Goal: Information Seeking & Learning: Check status

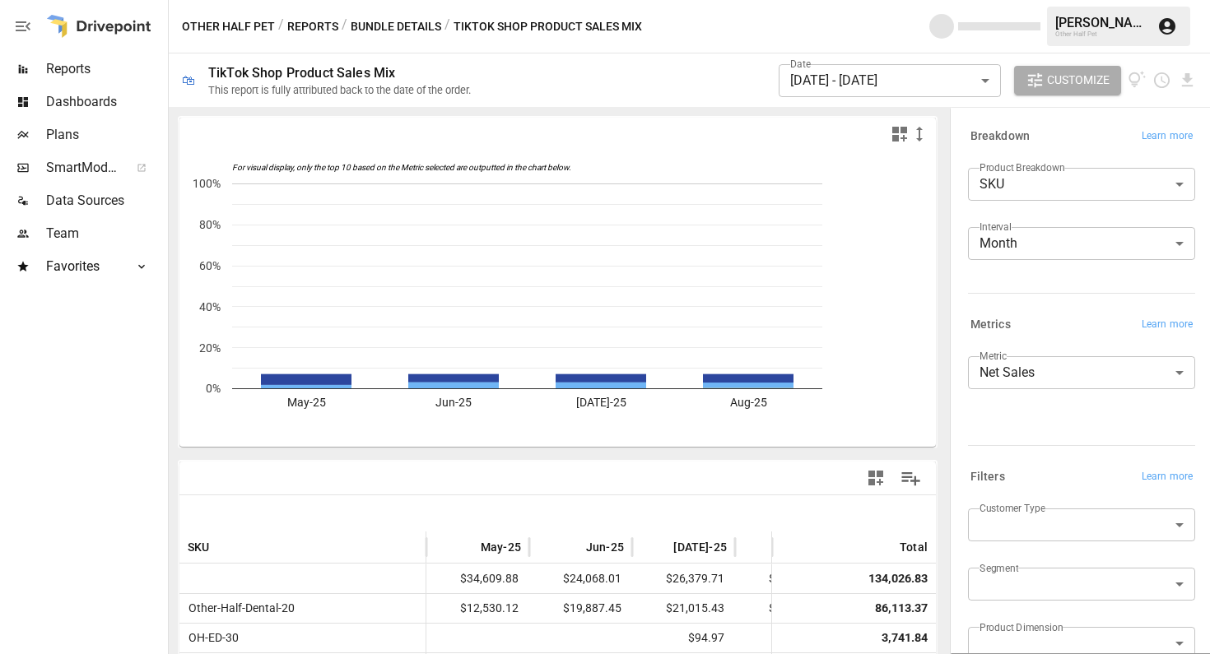
click at [742, 482] on div at bounding box center [744, 478] width 372 height 37
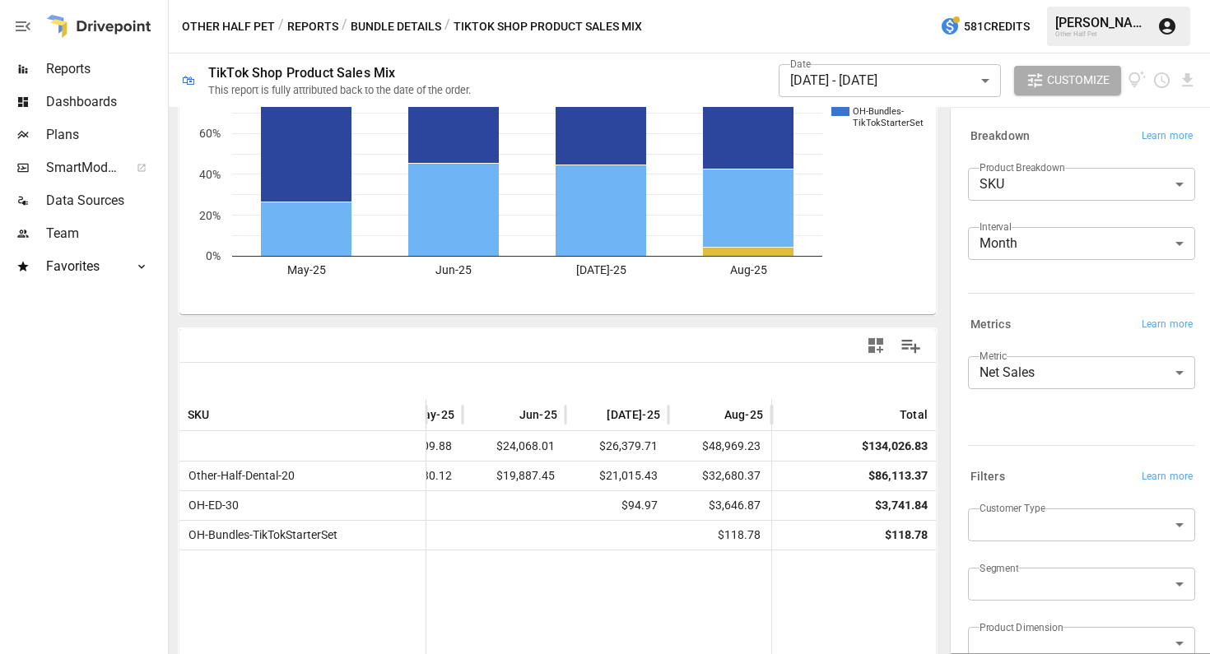
scroll to position [131, 0]
click at [378, 27] on button "Bundle Details" at bounding box center [396, 26] width 91 height 21
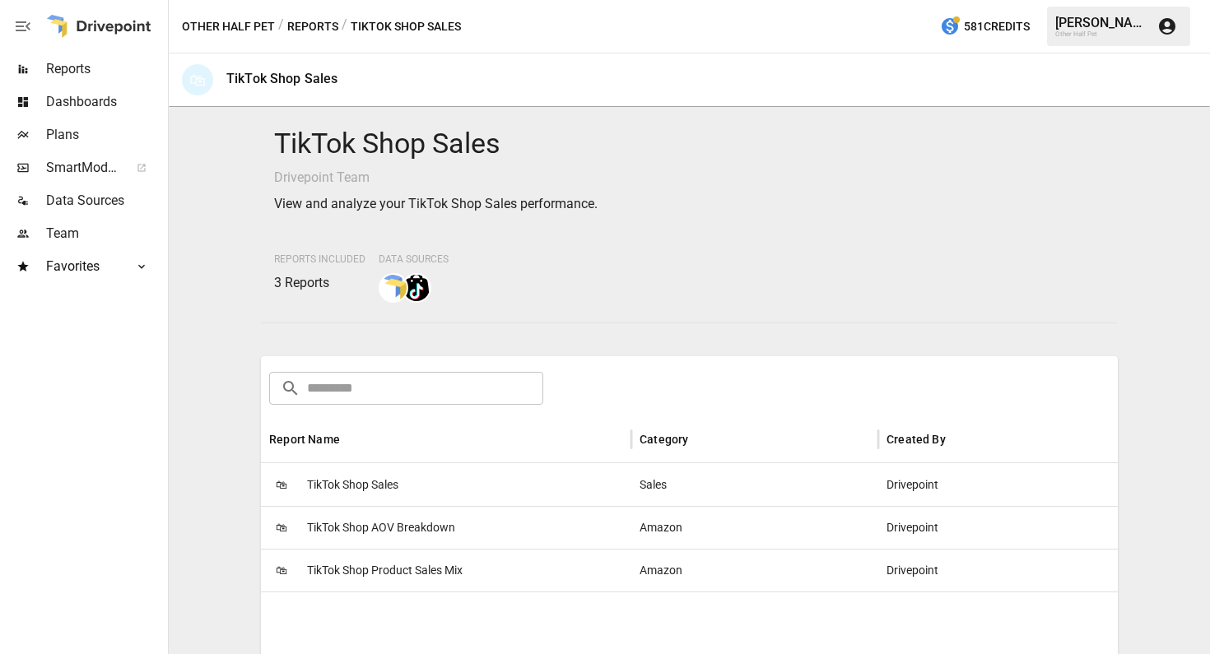
click at [307, 20] on button "Reports" at bounding box center [312, 26] width 51 height 21
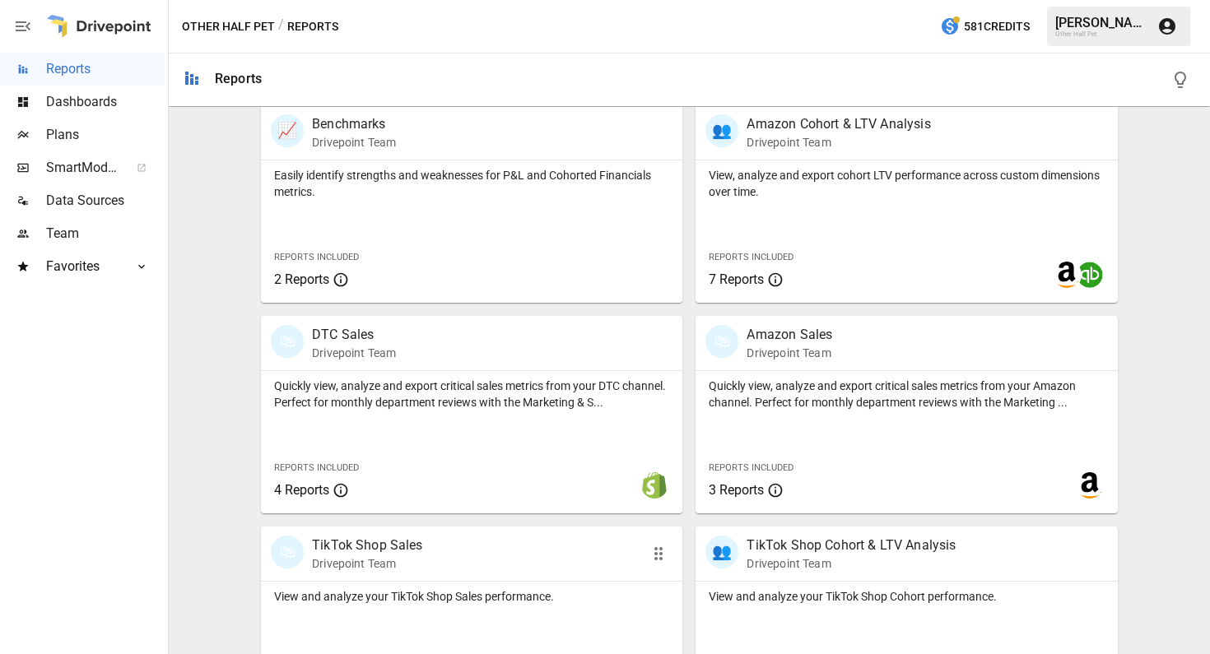
scroll to position [743, 0]
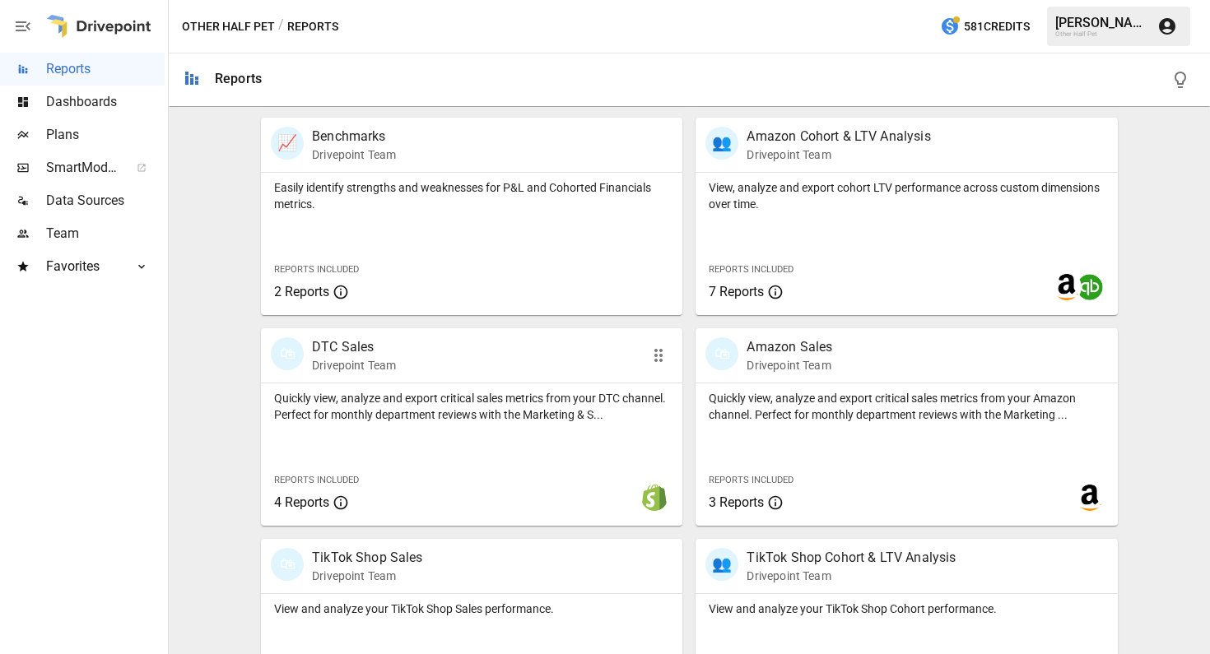
click at [339, 348] on p "DTC Sales" at bounding box center [354, 348] width 84 height 20
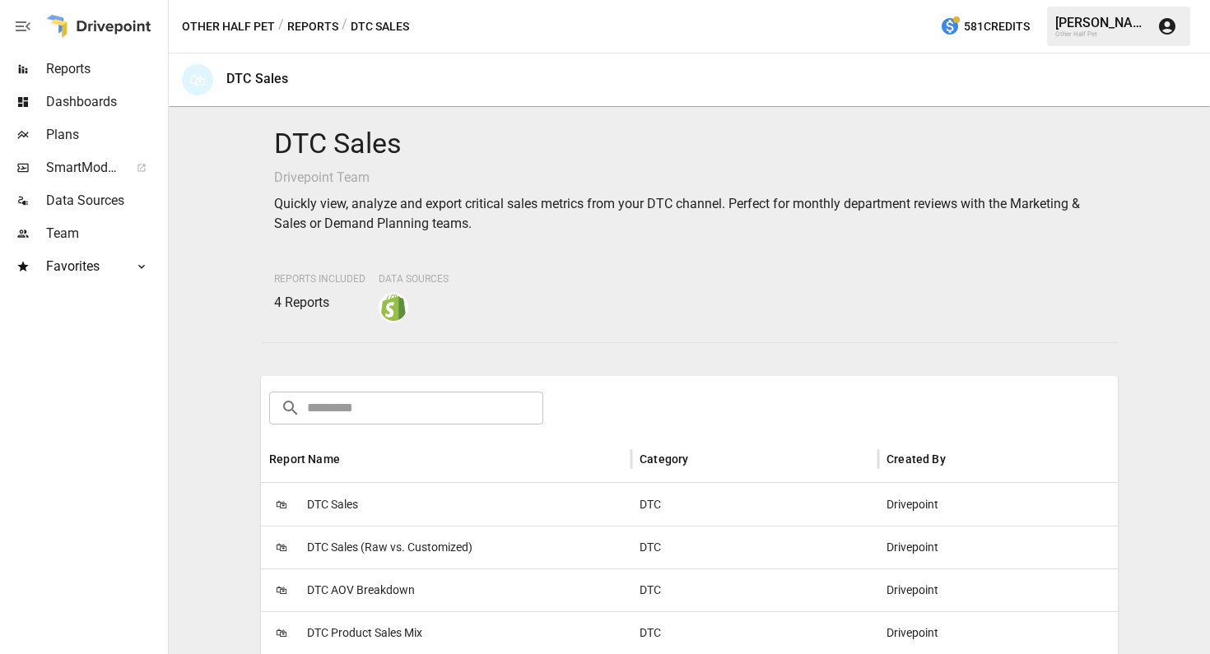
click at [353, 495] on span "DTC Sales" at bounding box center [332, 505] width 51 height 42
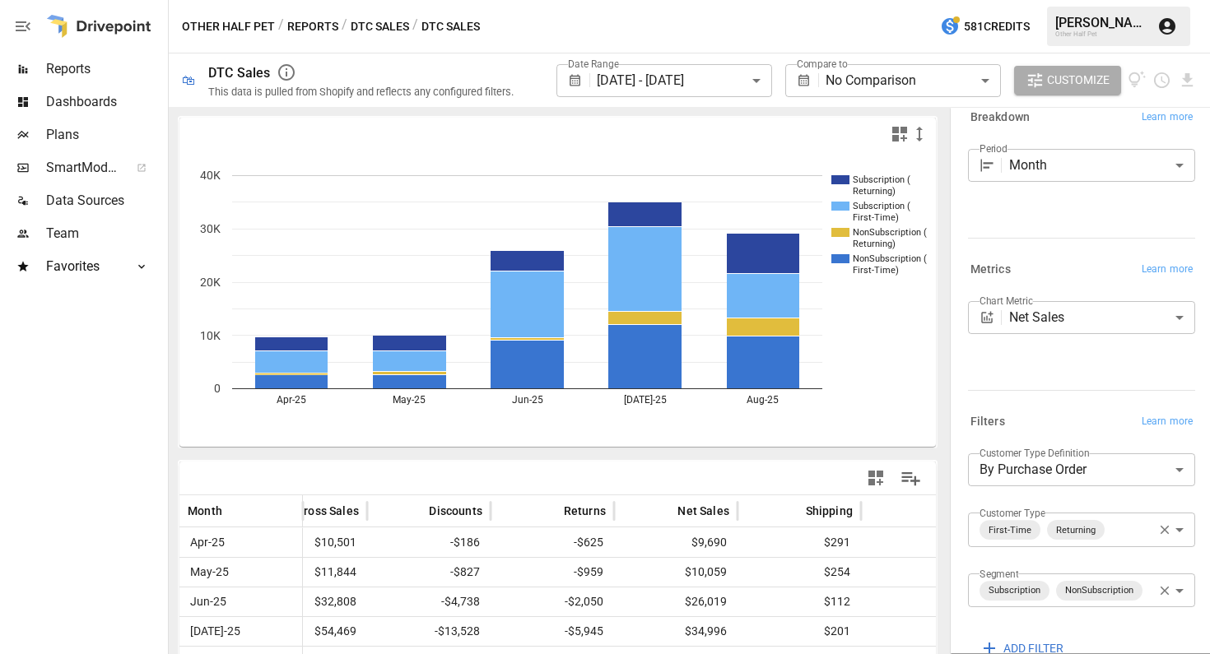
scroll to position [35, 0]
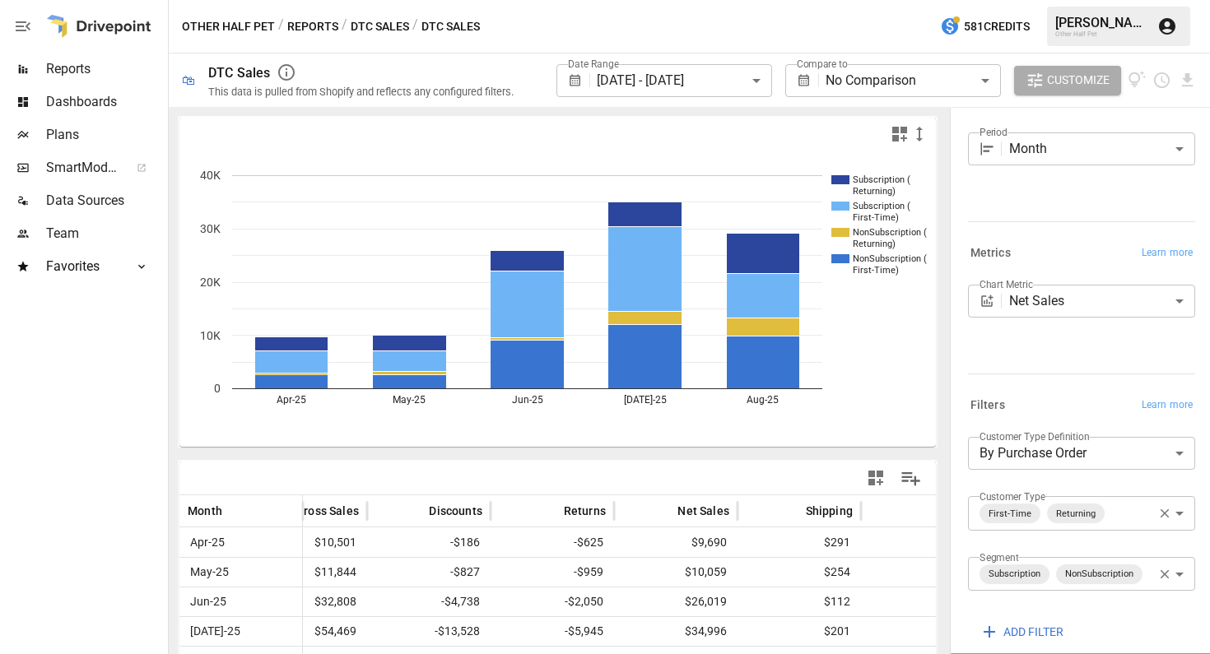
click at [1125, 0] on body "**********" at bounding box center [605, 0] width 1210 height 0
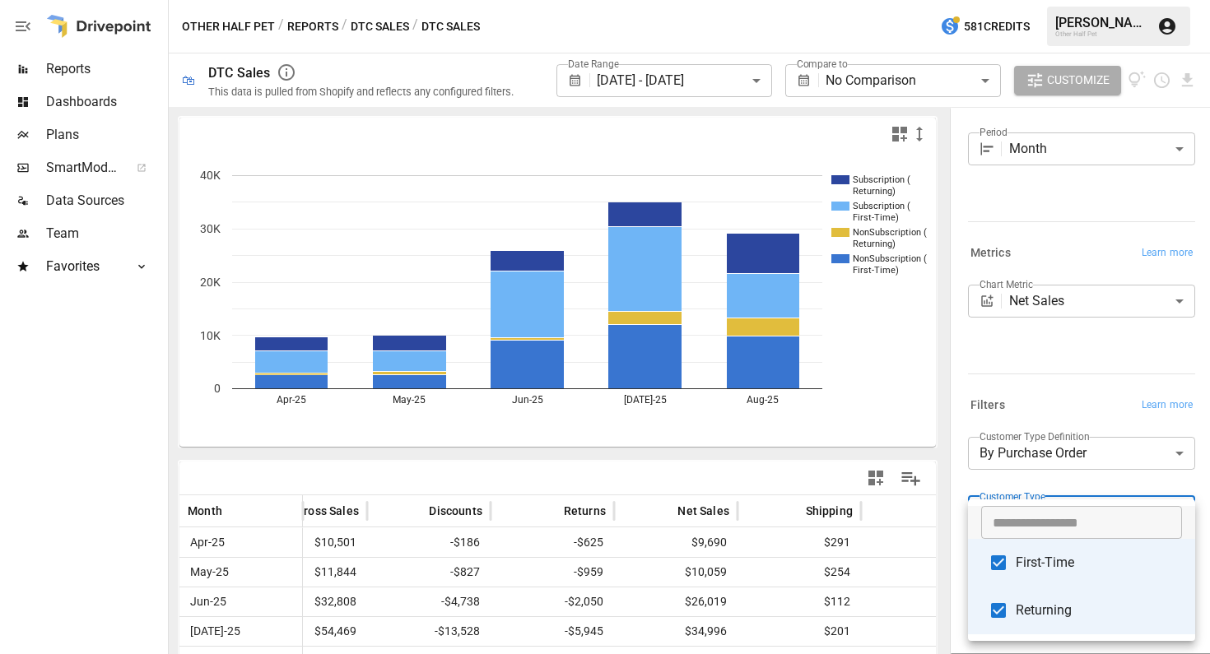
click at [1055, 564] on span "First-Time" at bounding box center [1099, 563] width 166 height 20
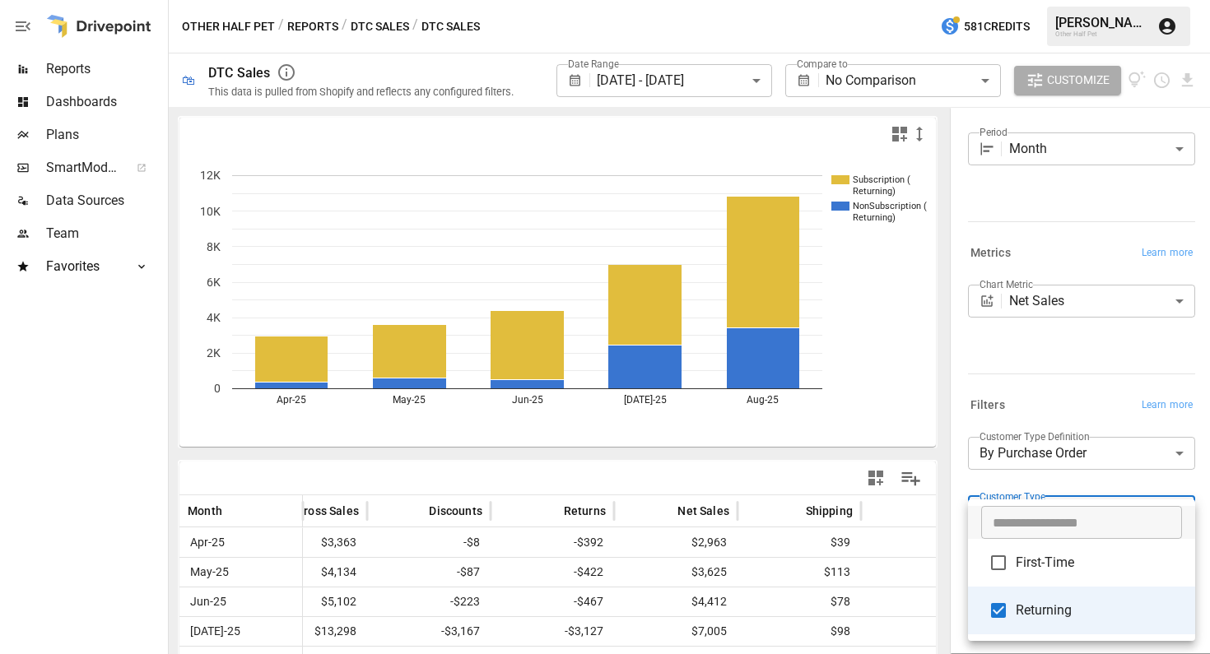
click at [1040, 395] on div at bounding box center [605, 327] width 1210 height 654
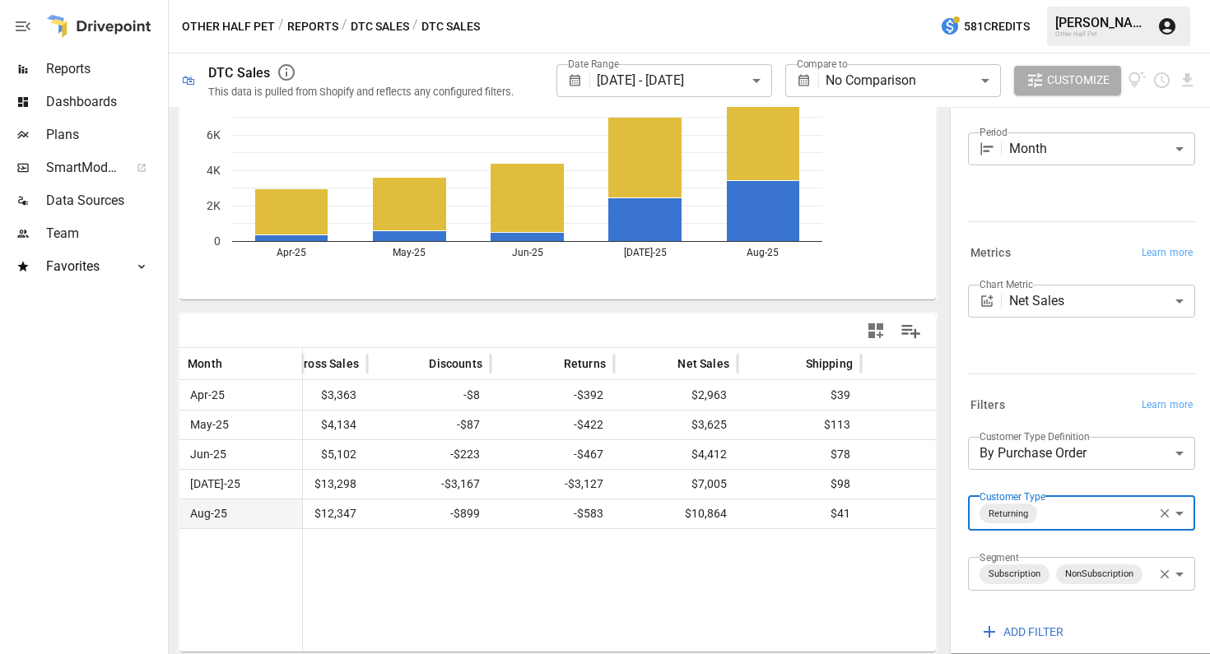
scroll to position [147, 0]
click at [1055, 0] on body "**********" at bounding box center [605, 0] width 1210 height 0
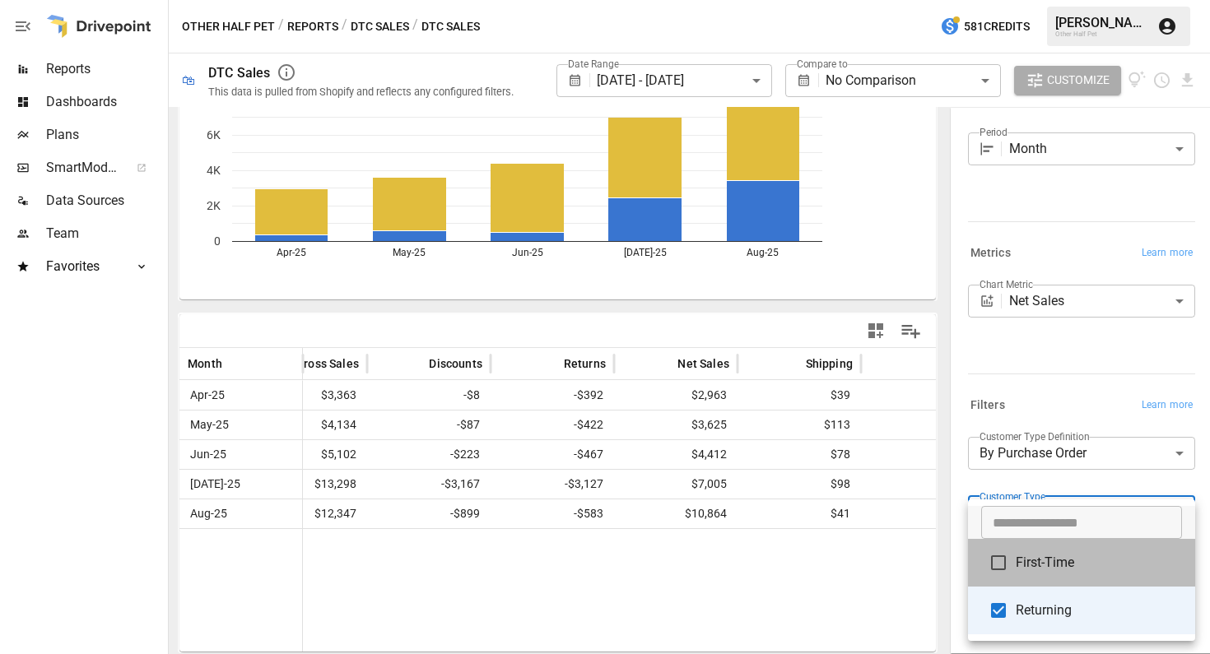
click at [1025, 580] on li "First-Time" at bounding box center [1081, 563] width 227 height 48
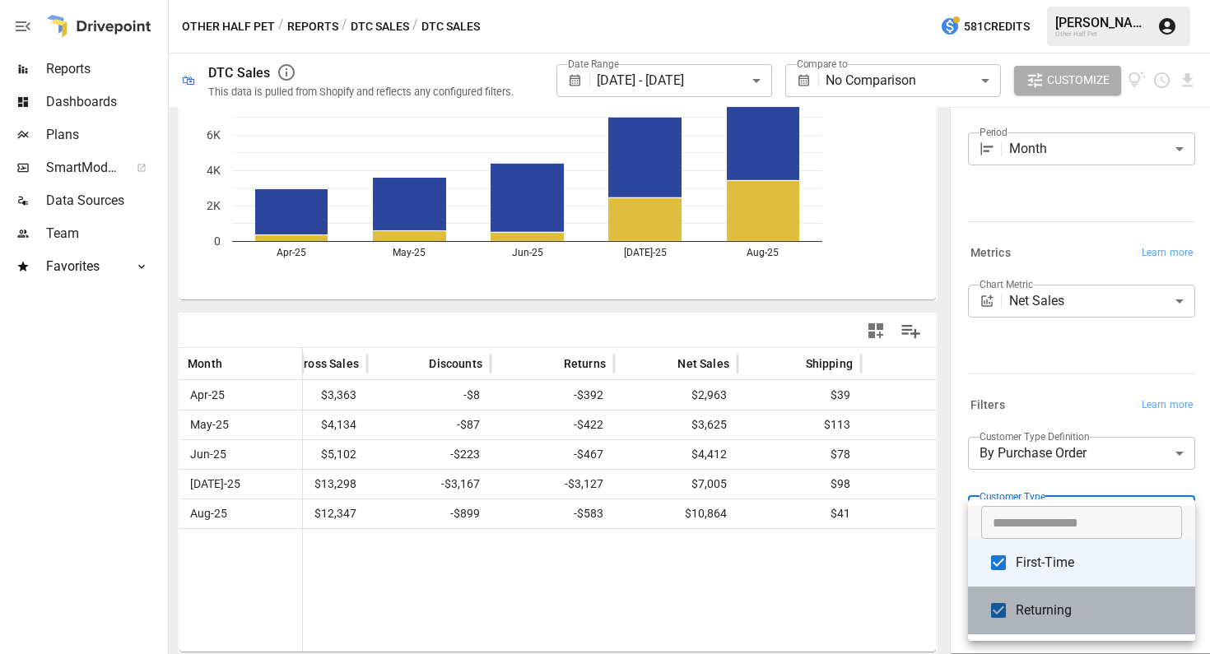
click at [1017, 627] on li "Returning" at bounding box center [1081, 611] width 227 height 48
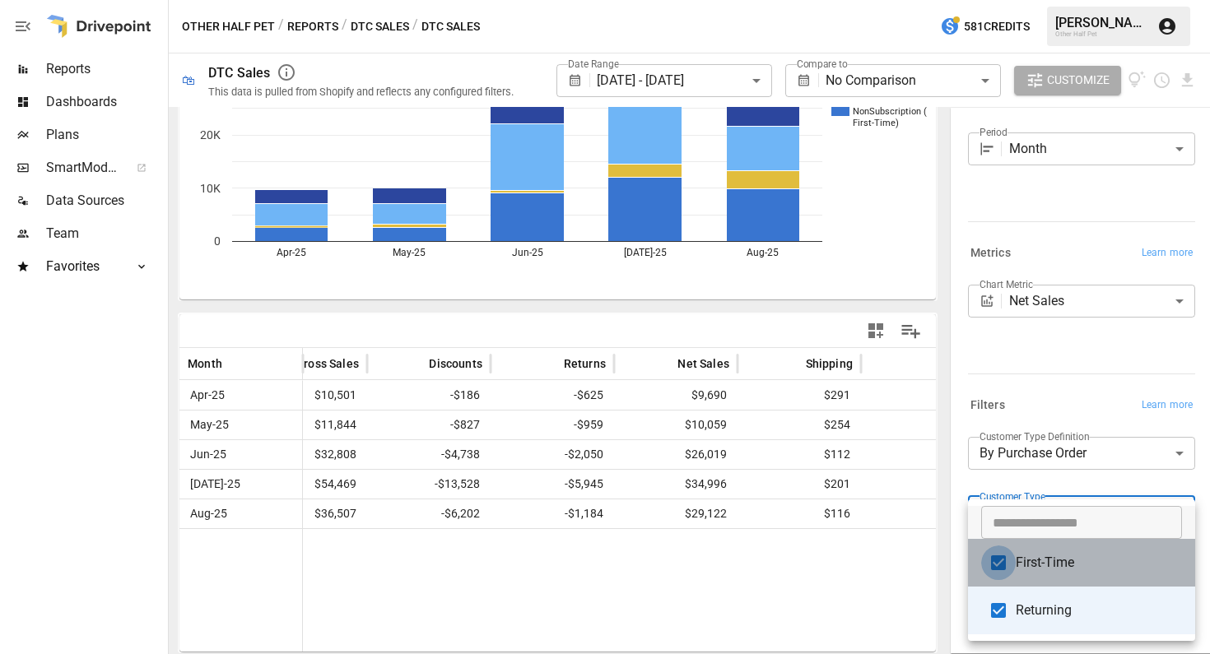
type input "*********"
